Goal: Task Accomplishment & Management: Manage account settings

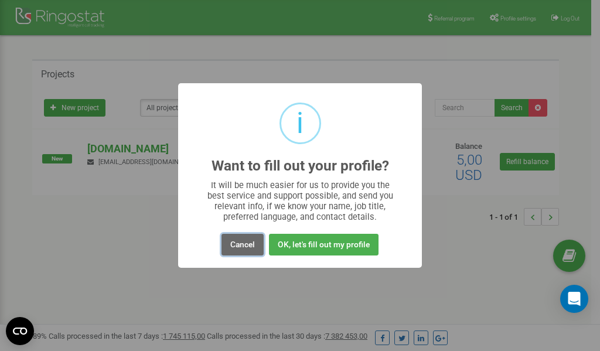
click at [244, 247] on button "Cancel" at bounding box center [242, 245] width 42 height 22
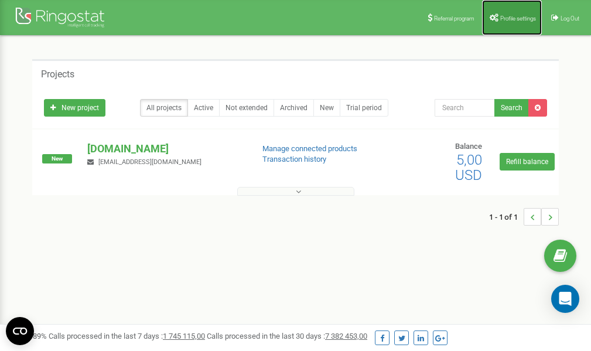
click at [509, 13] on link "Profile settings" at bounding box center [512, 17] width 60 height 35
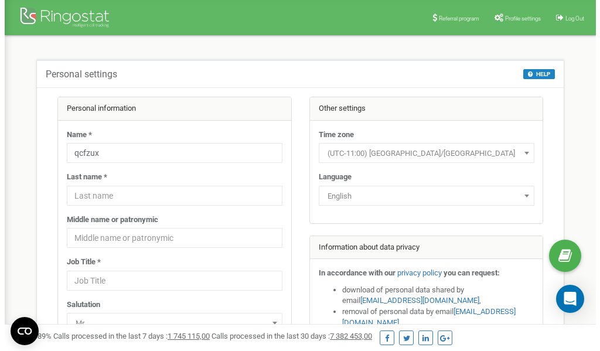
scroll to position [59, 0]
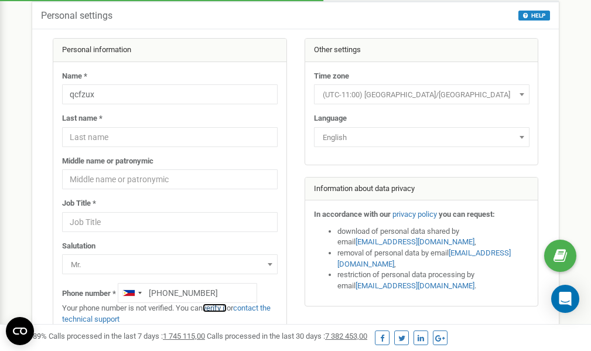
click at [223, 307] on link "verify it" at bounding box center [215, 307] width 24 height 9
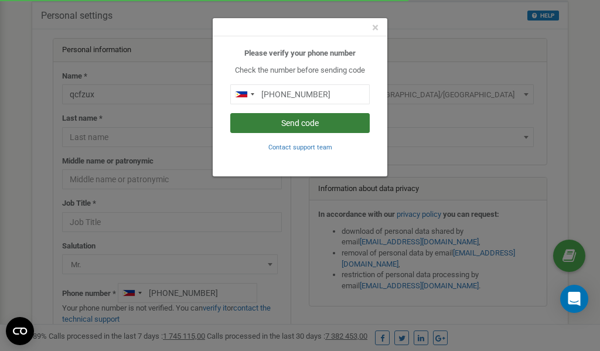
click at [297, 122] on button "Send code" at bounding box center [299, 123] width 139 height 20
